Goal: Task Accomplishment & Management: Use online tool/utility

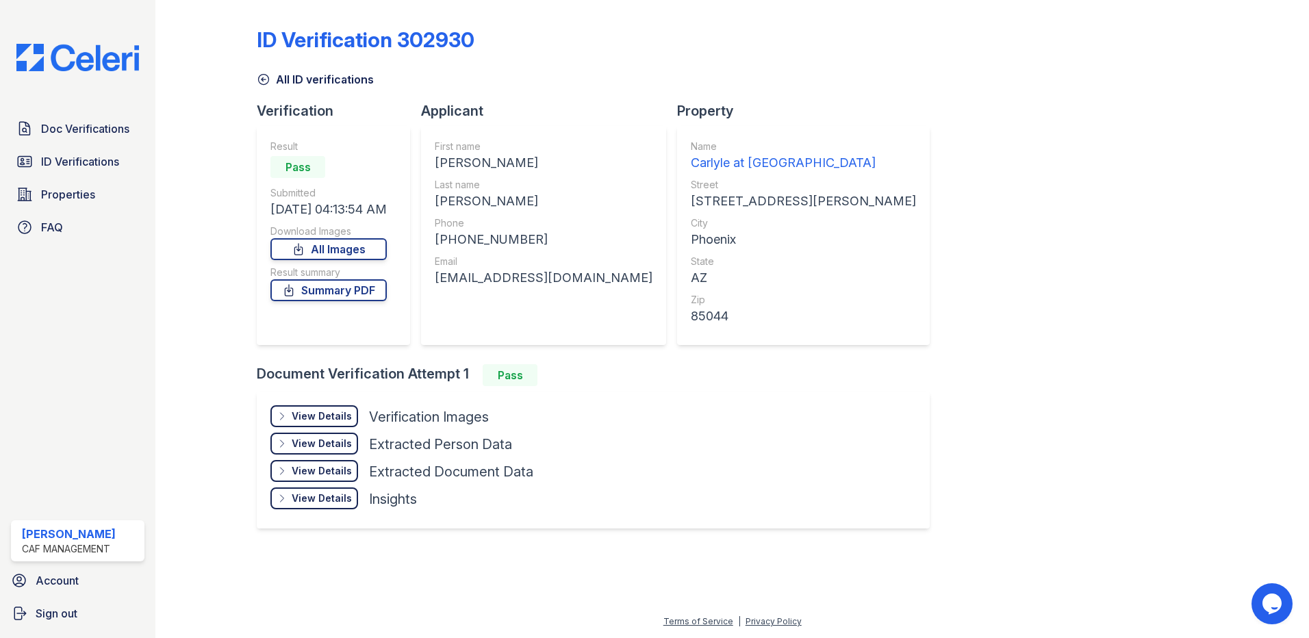
drag, startPoint x: 0, startPoint y: 0, endPoint x: 94, endPoint y: 177, distance: 200.6
click at [94, 177] on div "Doc Verifications ID Verifications Properties FAQ" at bounding box center [77, 178] width 144 height 126
click at [104, 153] on span "ID Verifications" at bounding box center [80, 161] width 78 height 16
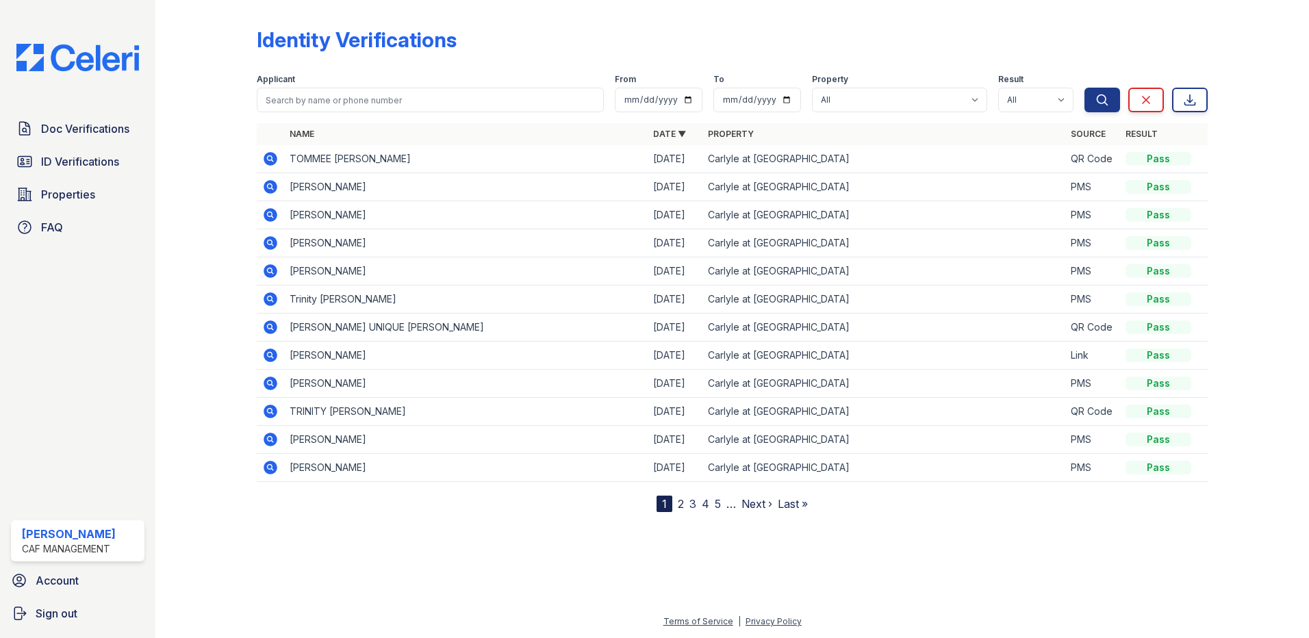
click at [265, 158] on icon at bounding box center [271, 159] width 14 height 14
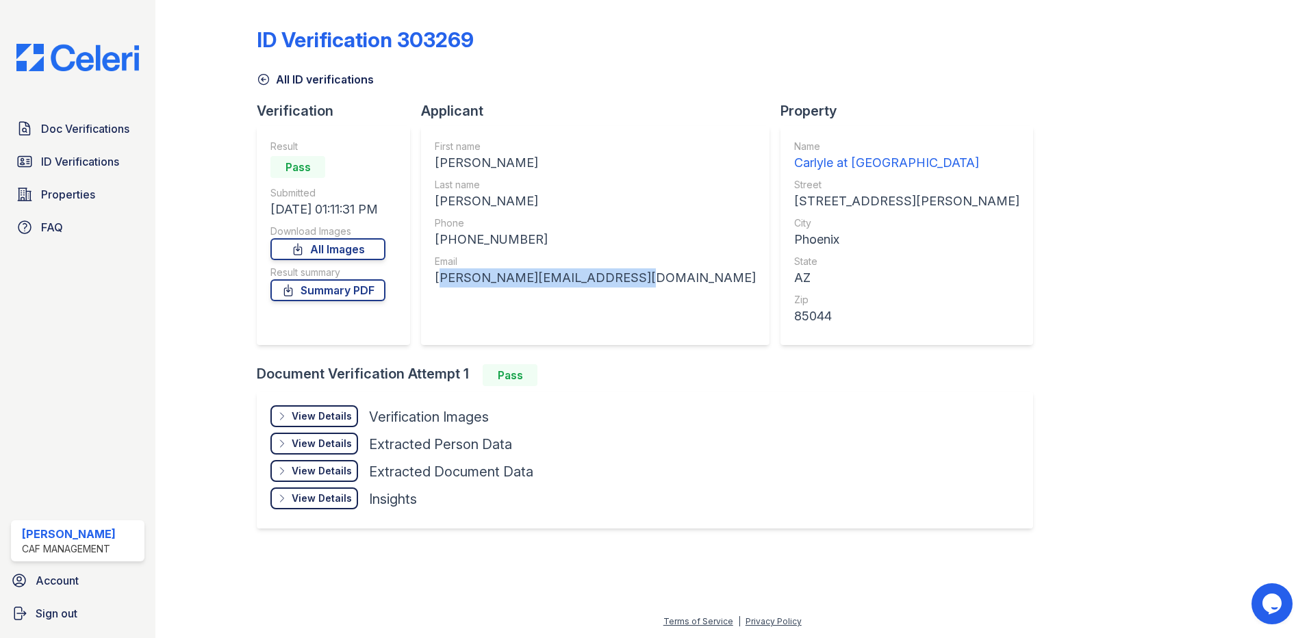
drag, startPoint x: 639, startPoint y: 276, endPoint x: 437, endPoint y: 283, distance: 202.1
click at [437, 283] on div "First name [PERSON_NAME] Last name [PERSON_NAME] Phone [PHONE_NUMBER] Email [PE…" at bounding box center [595, 235] width 348 height 219
copy div "[PERSON_NAME][EMAIL_ADDRESS][DOMAIN_NAME]"
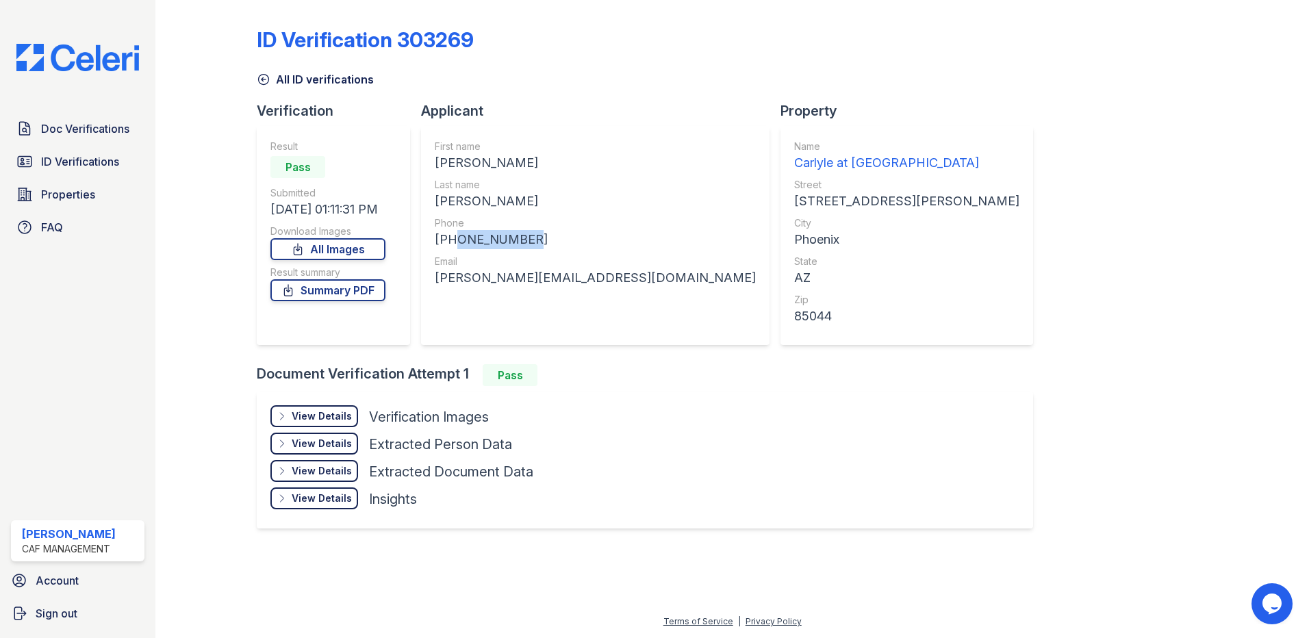
drag, startPoint x: 518, startPoint y: 237, endPoint x: 450, endPoint y: 235, distance: 67.8
click at [450, 235] on div "+16027770848" at bounding box center [595, 239] width 321 height 19
copy div "6027770848"
